Goal: Transaction & Acquisition: Purchase product/service

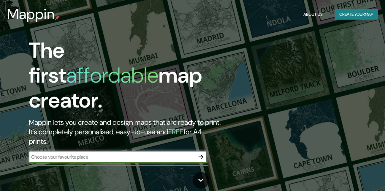
click at [155, 153] on input "text" at bounding box center [112, 156] width 166 height 7
type input "San [PERSON_NAME]"
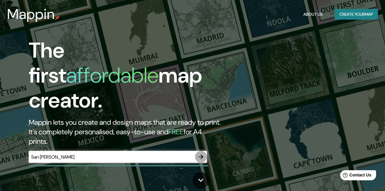
click at [201, 153] on icon "button" at bounding box center [200, 156] width 7 height 7
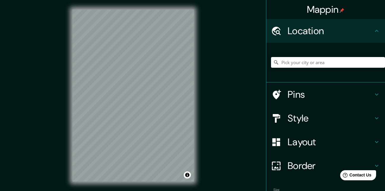
click at [351, 32] on h4 "Location" at bounding box center [329, 31] width 85 height 12
click at [294, 63] on input "Pick your city or area" at bounding box center [328, 62] width 114 height 11
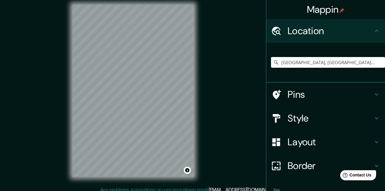
scroll to position [9, 0]
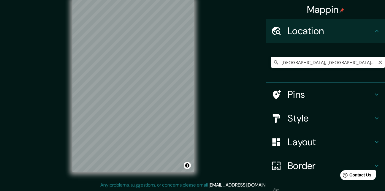
click at [295, 59] on input "[GEOGRAPHIC_DATA], [GEOGRAPHIC_DATA], [GEOGRAPHIC_DATA], [GEOGRAPHIC_DATA]" at bounding box center [328, 62] width 114 height 11
click at [298, 60] on input "[GEOGRAPHIC_DATA], [GEOGRAPHIC_DATA], [GEOGRAPHIC_DATA], [GEOGRAPHIC_DATA]" at bounding box center [328, 62] width 114 height 11
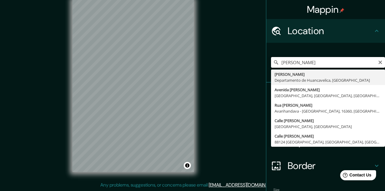
click at [318, 58] on input "[PERSON_NAME]" at bounding box center [328, 62] width 114 height 11
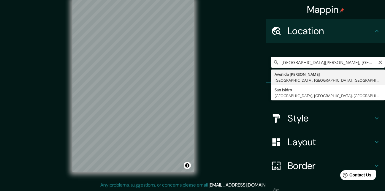
scroll to position [0, 0]
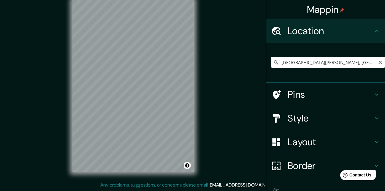
click at [342, 63] on input "[GEOGRAPHIC_DATA][PERSON_NAME], [GEOGRAPHIC_DATA], [GEOGRAPHIC_DATA], [GEOGRAPH…" at bounding box center [328, 62] width 114 height 11
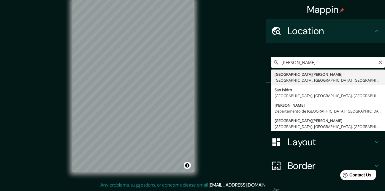
type input "[GEOGRAPHIC_DATA][PERSON_NAME], [GEOGRAPHIC_DATA], [GEOGRAPHIC_DATA], [GEOGRAPH…"
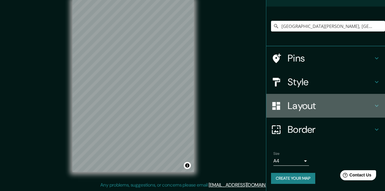
click at [308, 94] on div "Layout" at bounding box center [325, 106] width 119 height 24
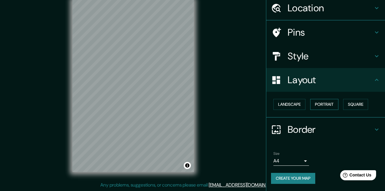
scroll to position [23, 0]
click at [302, 106] on div "Landscape [GEOGRAPHIC_DATA]" at bounding box center [328, 105] width 114 height 16
click at [295, 102] on button "Landscape" at bounding box center [289, 104] width 32 height 11
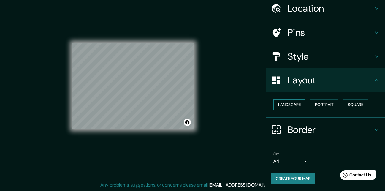
click at [296, 104] on button "Landscape" at bounding box center [289, 104] width 32 height 11
click at [319, 109] on button "Portrait" at bounding box center [324, 104] width 28 height 11
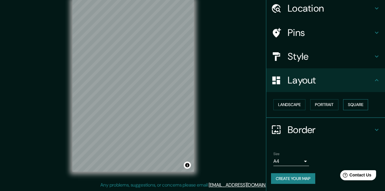
click at [343, 105] on button "Square" at bounding box center [355, 104] width 25 height 11
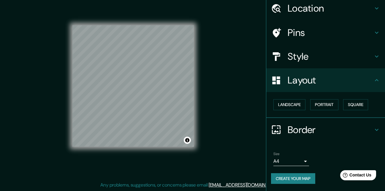
click at [302, 108] on div "Landscape [GEOGRAPHIC_DATA]" at bounding box center [328, 105] width 114 height 16
click at [307, 130] on h4 "Border" at bounding box center [329, 130] width 85 height 12
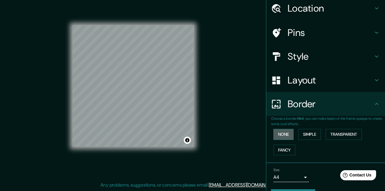
click at [280, 134] on button "None" at bounding box center [283, 134] width 20 height 11
drag, startPoint x: 301, startPoint y: 138, endPoint x: 312, endPoint y: 135, distance: 11.0
click at [302, 138] on button "Simple" at bounding box center [309, 134] width 23 height 11
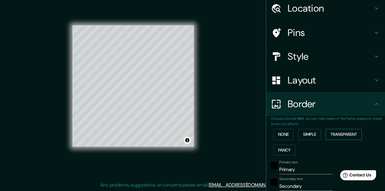
click at [335, 132] on button "Transparent" at bounding box center [343, 134] width 36 height 11
click at [279, 148] on button "Fancy" at bounding box center [284, 149] width 22 height 11
click at [281, 135] on button "None" at bounding box center [283, 134] width 20 height 11
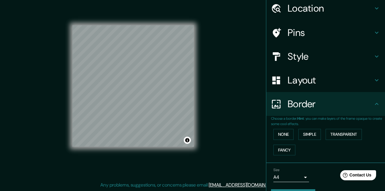
click at [315, 62] on h4 "Style" at bounding box center [329, 56] width 85 height 12
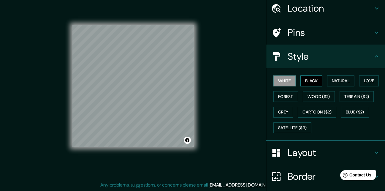
click at [308, 77] on button "Black" at bounding box center [311, 80] width 22 height 11
click at [334, 81] on button "Natural" at bounding box center [340, 80] width 27 height 11
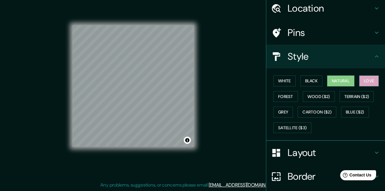
click at [359, 79] on button "Love" at bounding box center [369, 80] width 20 height 11
click at [285, 98] on button "Forest" at bounding box center [285, 96] width 25 height 11
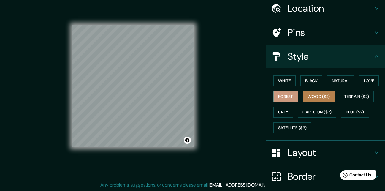
click at [315, 100] on button "Wood ($2)" at bounding box center [319, 96] width 32 height 11
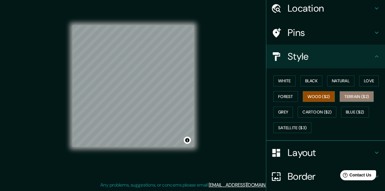
click at [352, 95] on button "Terrain ($2)" at bounding box center [356, 96] width 34 height 11
click at [313, 96] on button "Wood ($2)" at bounding box center [319, 96] width 32 height 11
click at [289, 98] on button "Forest" at bounding box center [285, 96] width 25 height 11
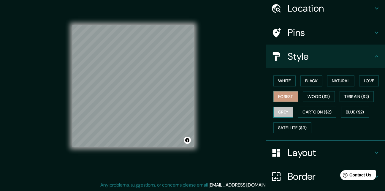
click at [281, 112] on button "Grey" at bounding box center [283, 112] width 20 height 11
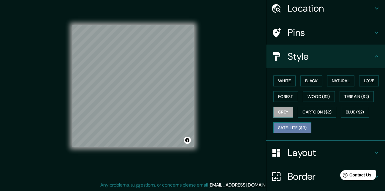
click at [294, 125] on button "Satellite ($3)" at bounding box center [292, 127] width 38 height 11
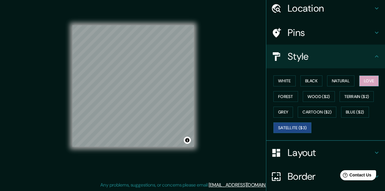
click at [361, 80] on button "Love" at bounding box center [369, 80] width 20 height 11
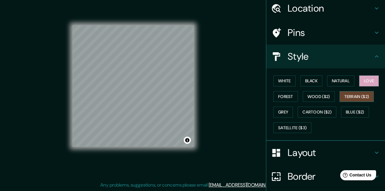
click at [357, 101] on button "Terrain ($2)" at bounding box center [356, 96] width 34 height 11
click at [353, 109] on button "Blue ($2)" at bounding box center [355, 112] width 28 height 11
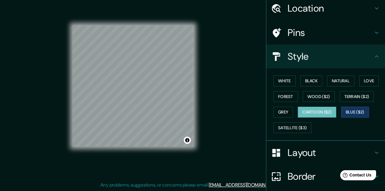
click at [314, 113] on button "Cartoon ($2)" at bounding box center [317, 112] width 39 height 11
click at [279, 85] on button "White" at bounding box center [284, 80] width 22 height 11
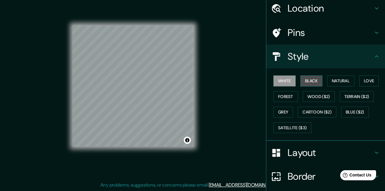
click at [311, 79] on button "Black" at bounding box center [311, 80] width 22 height 11
click at [289, 82] on button "White" at bounding box center [284, 80] width 22 height 11
click at [307, 83] on button "Black" at bounding box center [311, 80] width 22 height 11
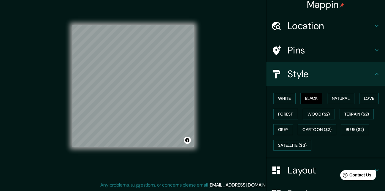
scroll to position [0, 0]
